Goal: Understand site structure: Understand site structure

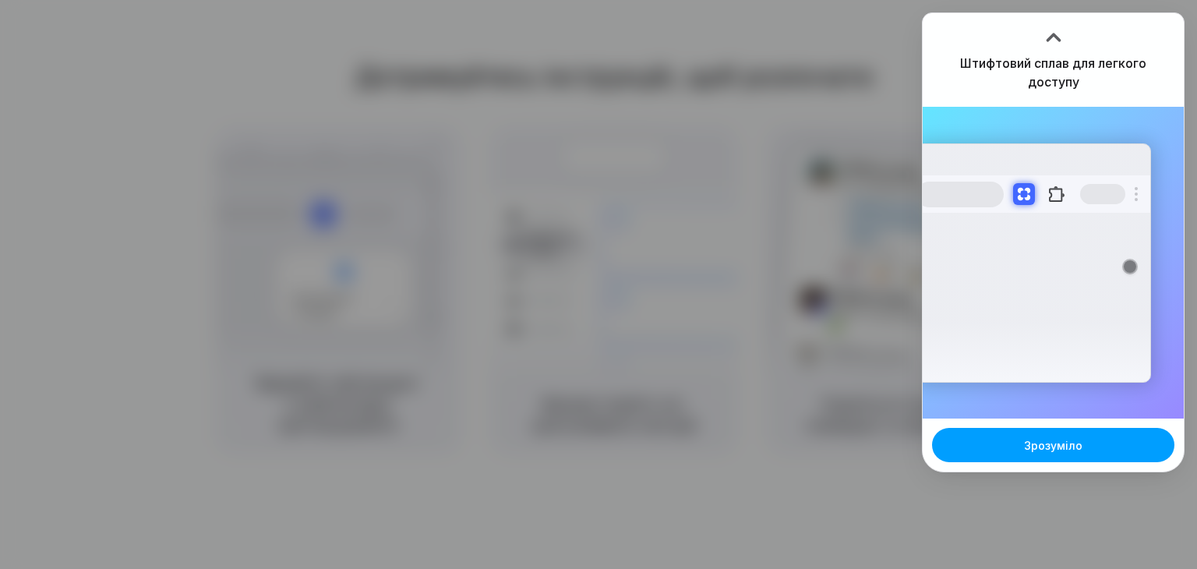
click at [1000, 456] on button "Зрозуміло" at bounding box center [1053, 445] width 242 height 34
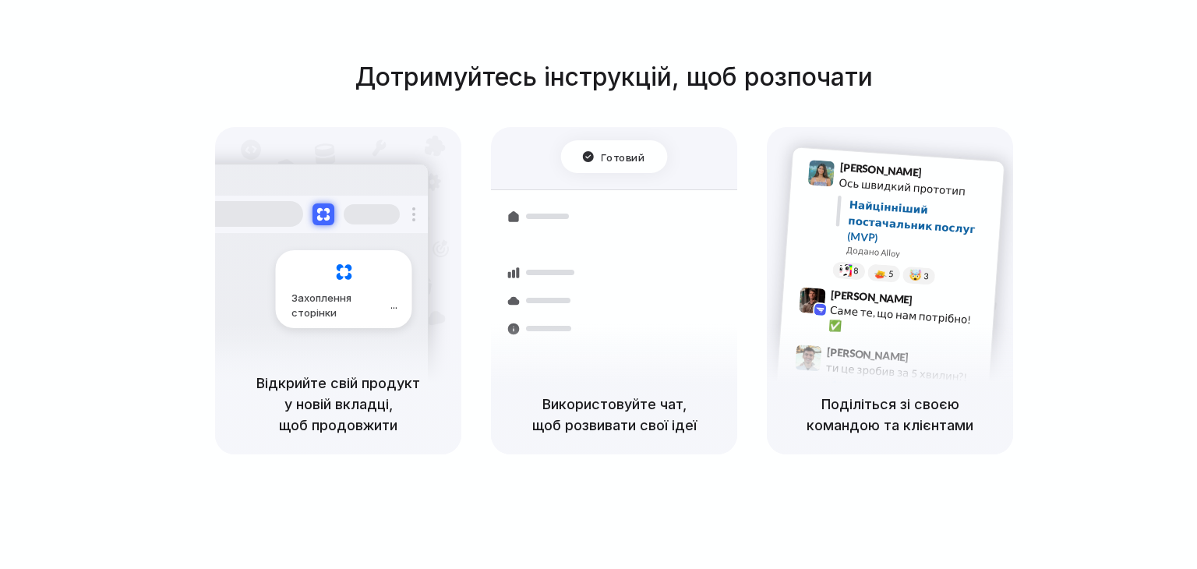
click at [353, 416] on font "Відкрийте свій продукт у новій вкладці, щоб продовжити" at bounding box center [338, 404] width 164 height 58
click at [561, 428] on font "Використовуйте чат, щоб розвивати свої ідеї" at bounding box center [614, 414] width 164 height 37
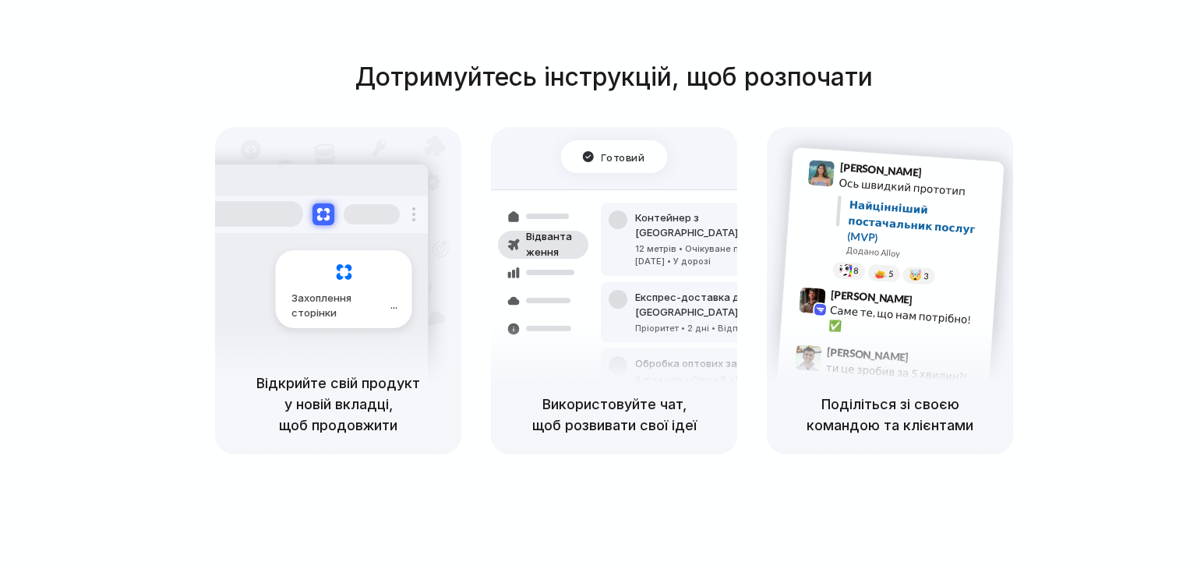
click at [600, 396] on font "Використовуйте чат, щоб розвивати свої ідеї" at bounding box center [614, 414] width 164 height 37
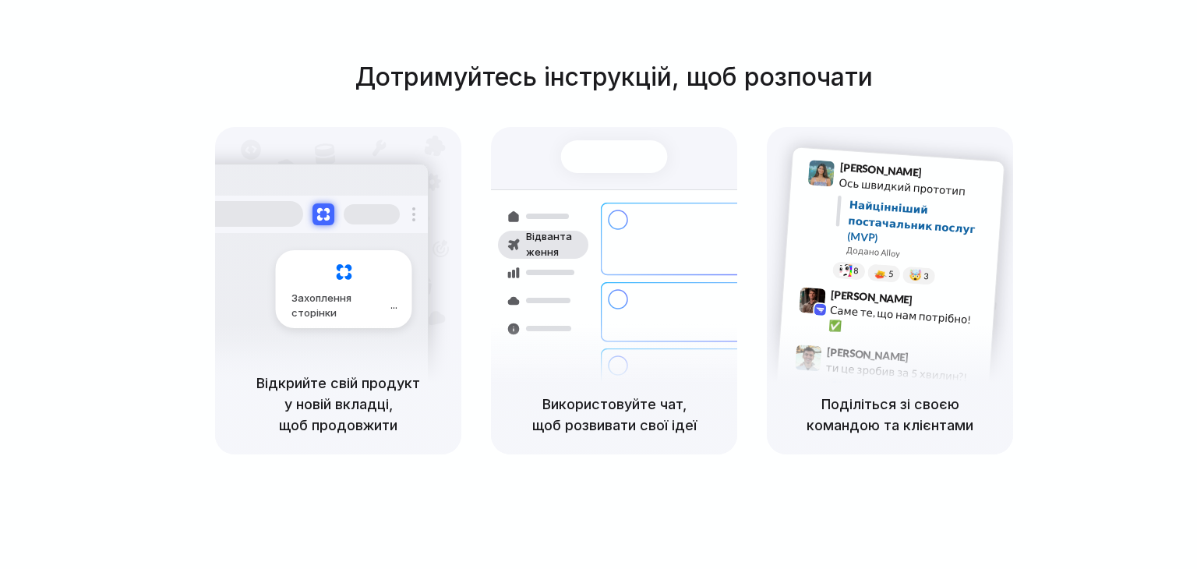
click at [275, 247] on div "Захоплення сторінки" at bounding box center [310, 283] width 235 height 239
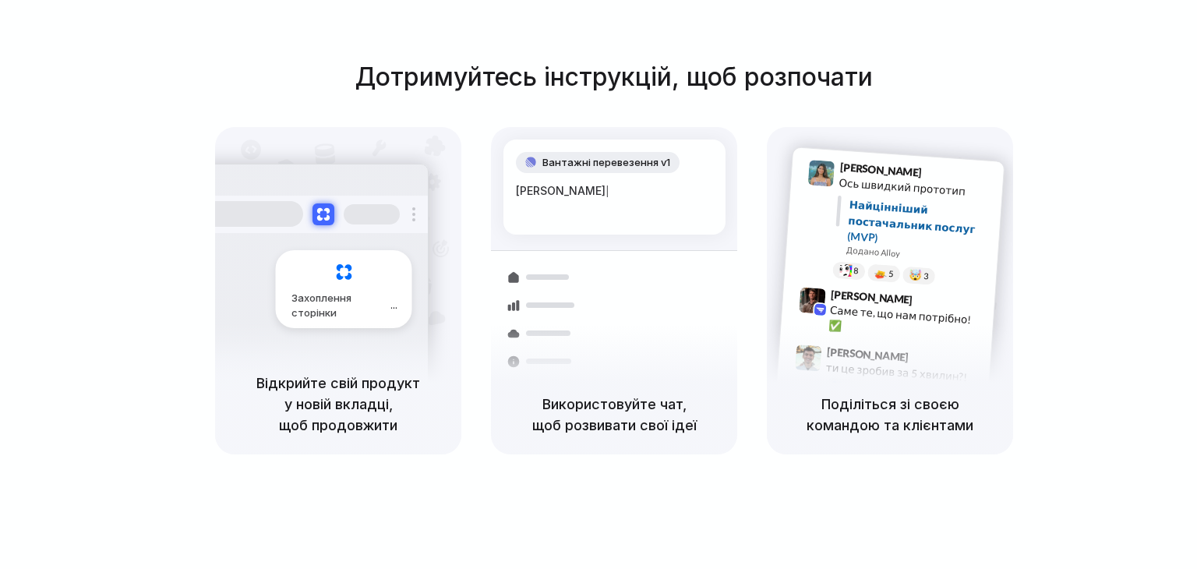
click at [860, 419] on font "Поділіться зі своєю командою та клієнтами" at bounding box center [890, 414] width 167 height 37
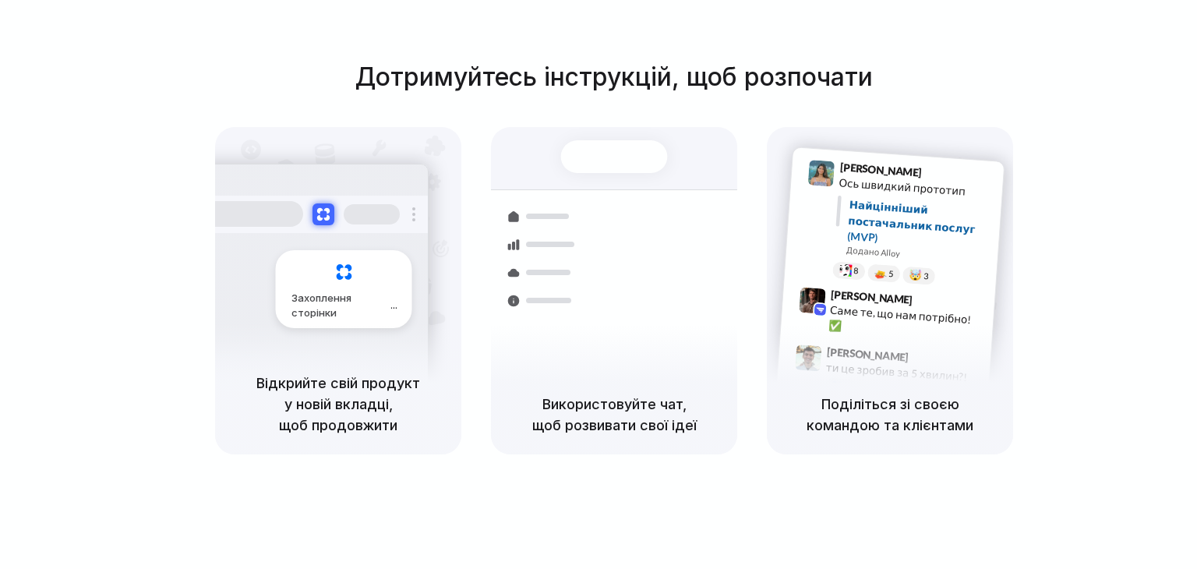
drag, startPoint x: 1048, startPoint y: 225, endPoint x: 1110, endPoint y: 29, distance: 205.4
click at [599, 285] on div at bounding box center [599, 285] width 0 height 0
